Goal: Information Seeking & Learning: Find contact information

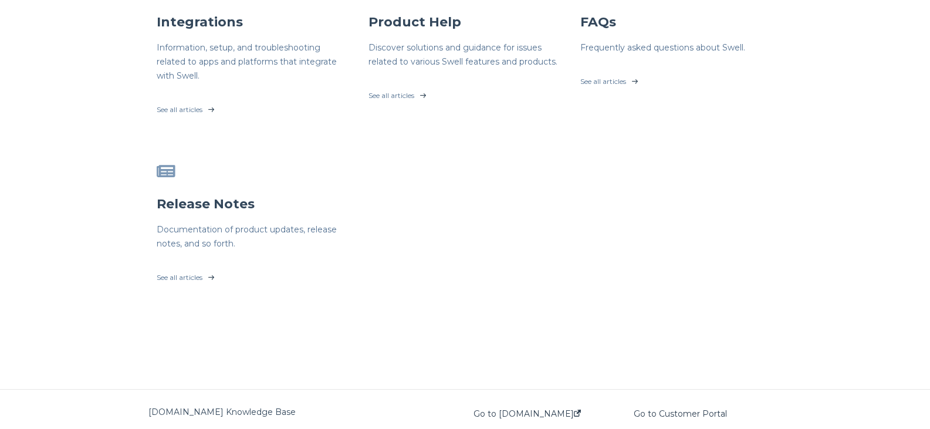
scroll to position [483, 0]
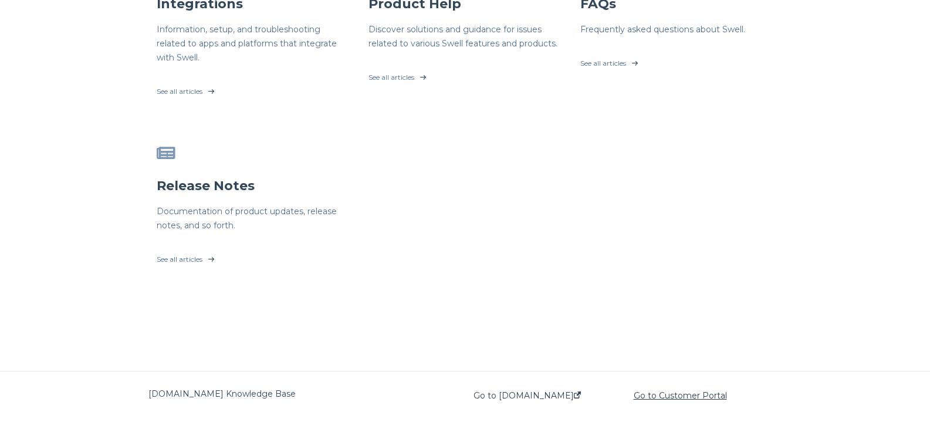
click at [672, 397] on link "Go to Customer Portal" at bounding box center [679, 395] width 93 height 9
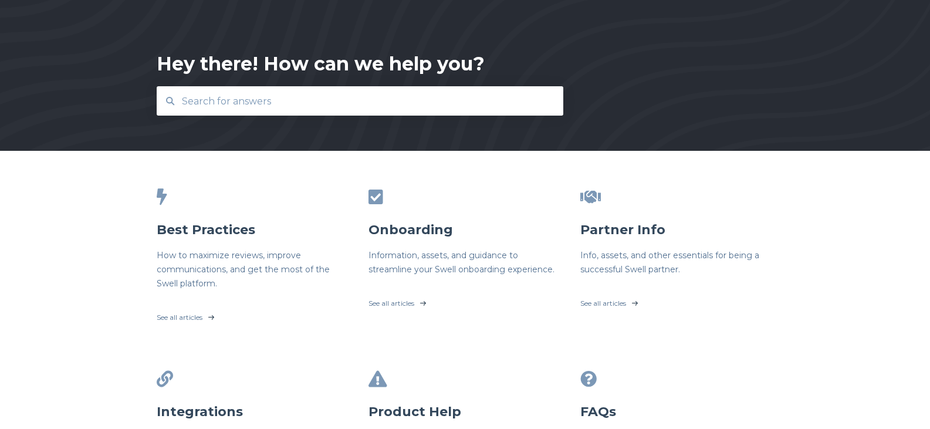
scroll to position [117, 0]
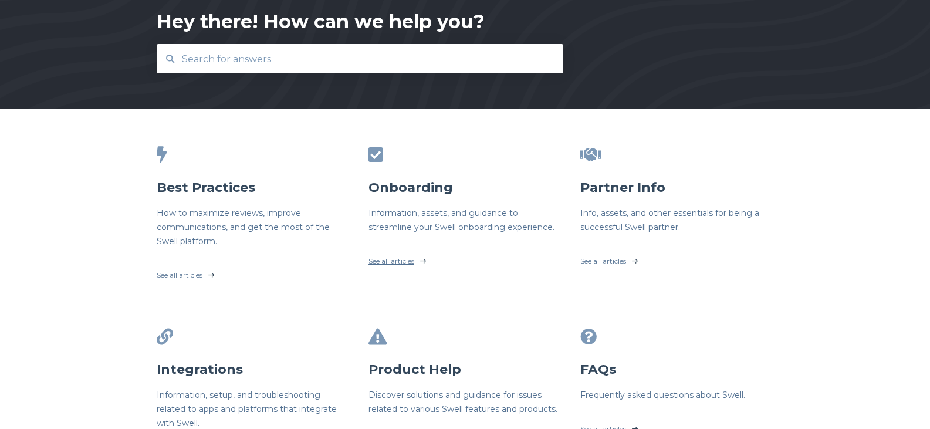
click at [401, 262] on link "See all articles" at bounding box center [465, 257] width 194 height 29
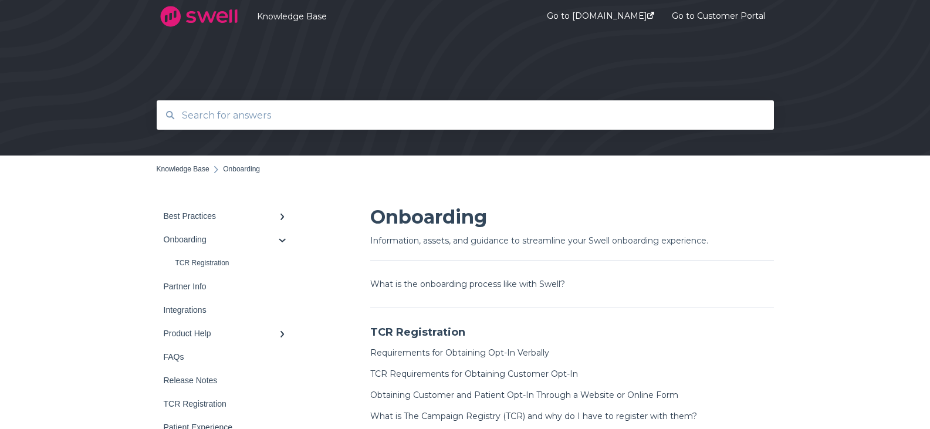
click at [226, 114] on input "text" at bounding box center [465, 115] width 581 height 25
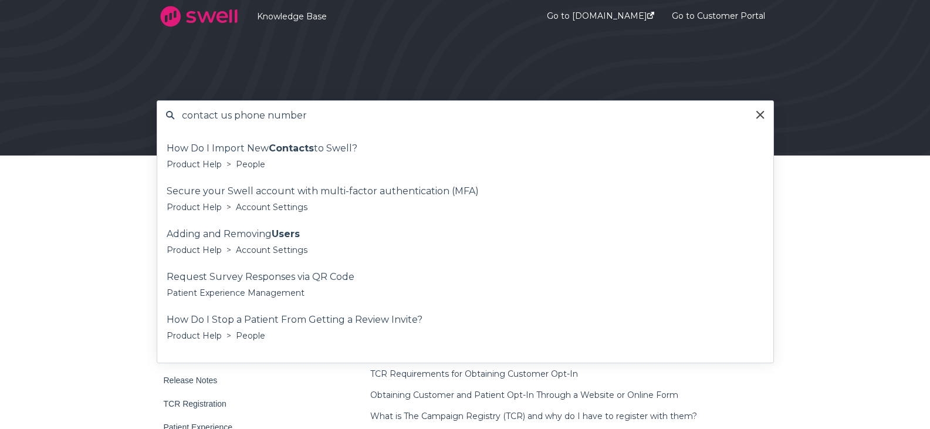
click at [101, 255] on div "Back to home Knowledge Base Onboarding Best Practices Survey Onboarding" at bounding box center [465, 360] width 930 height 410
click at [299, 127] on input "contact us phone number" at bounding box center [465, 115] width 581 height 25
drag, startPoint x: 317, startPoint y: 120, endPoint x: 161, endPoint y: 117, distance: 155.5
click at [161, 117] on div "contact us phone number" at bounding box center [465, 115] width 616 height 28
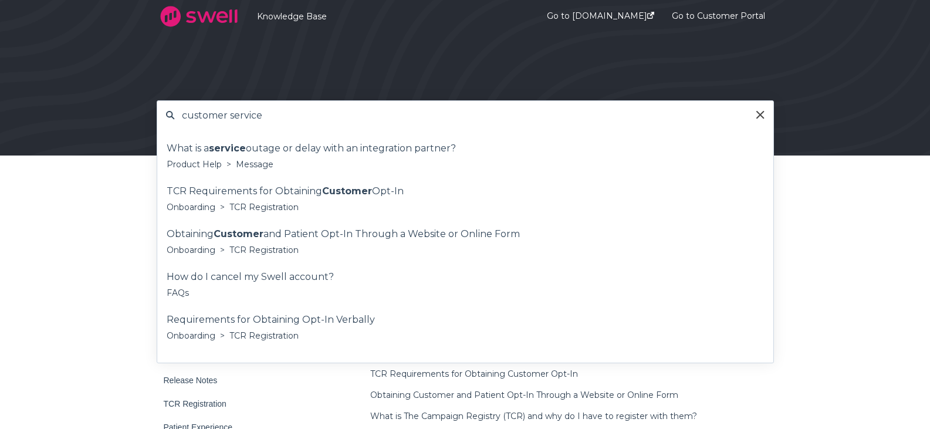
type input "customer service"
click at [106, 231] on div "Back to home Knowledge Base Onboarding Best Practices Survey Onboarding" at bounding box center [465, 360] width 930 height 410
